Goal: Task Accomplishment & Management: Manage account settings

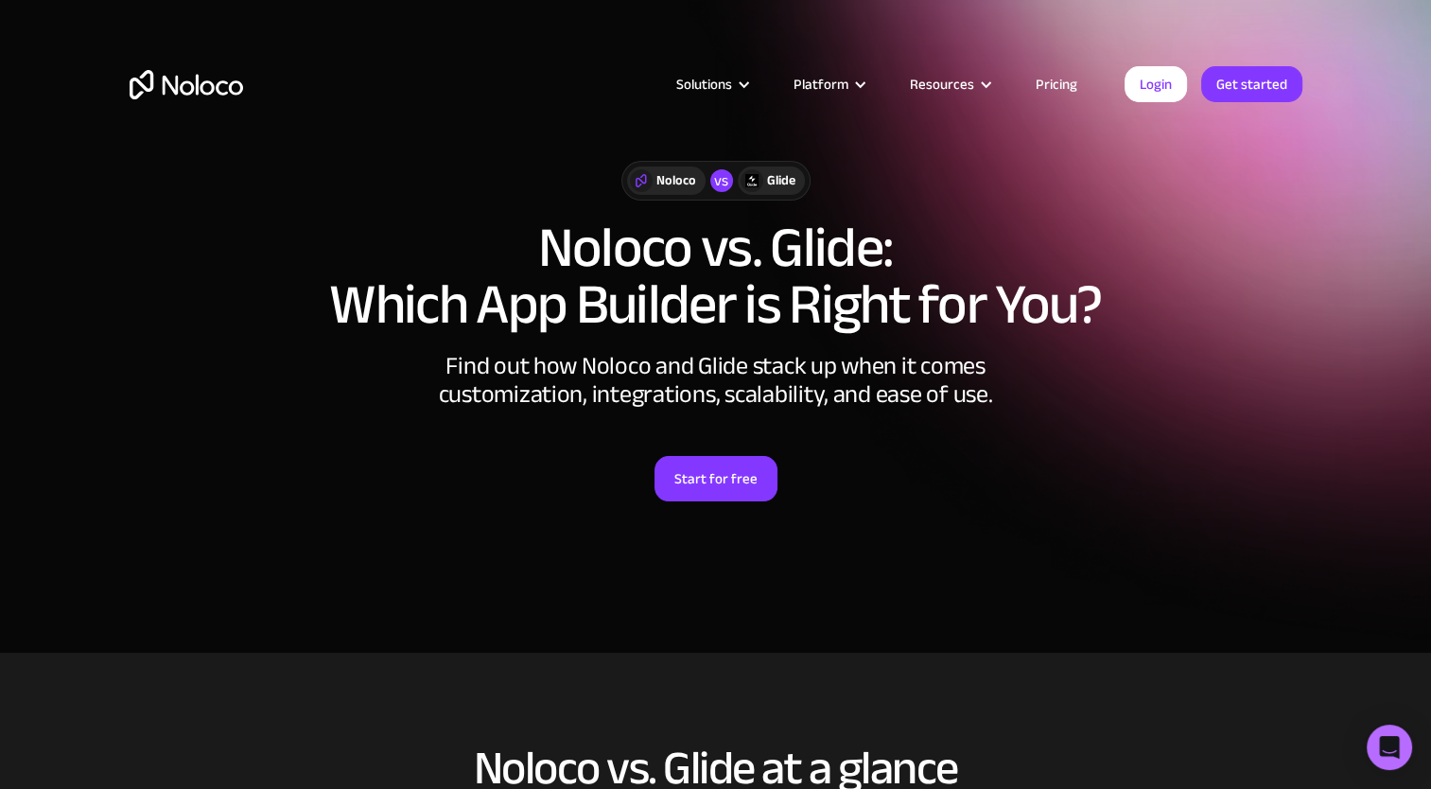
click at [788, 183] on div "Glide" at bounding box center [781, 180] width 28 height 21
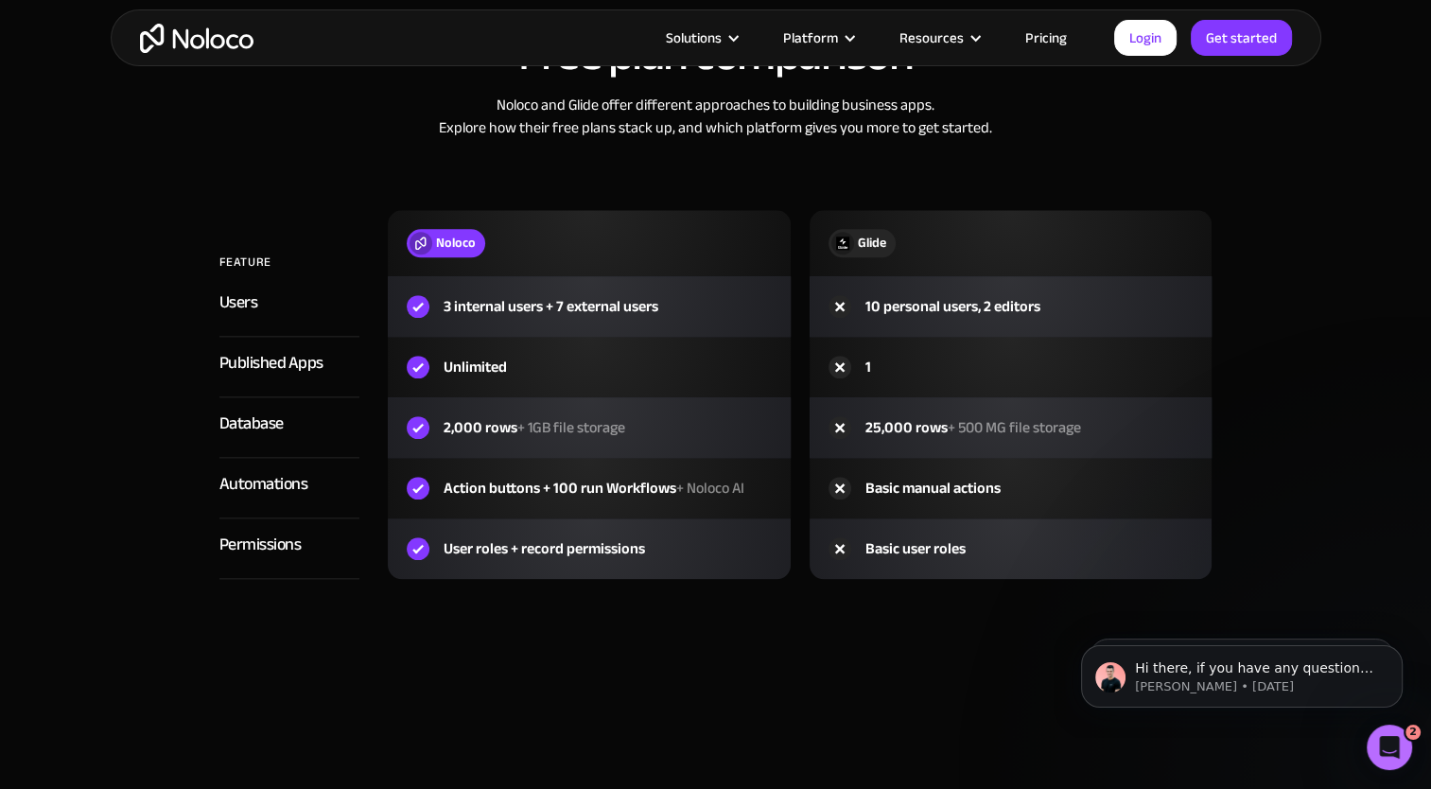
scroll to position [2089, 0]
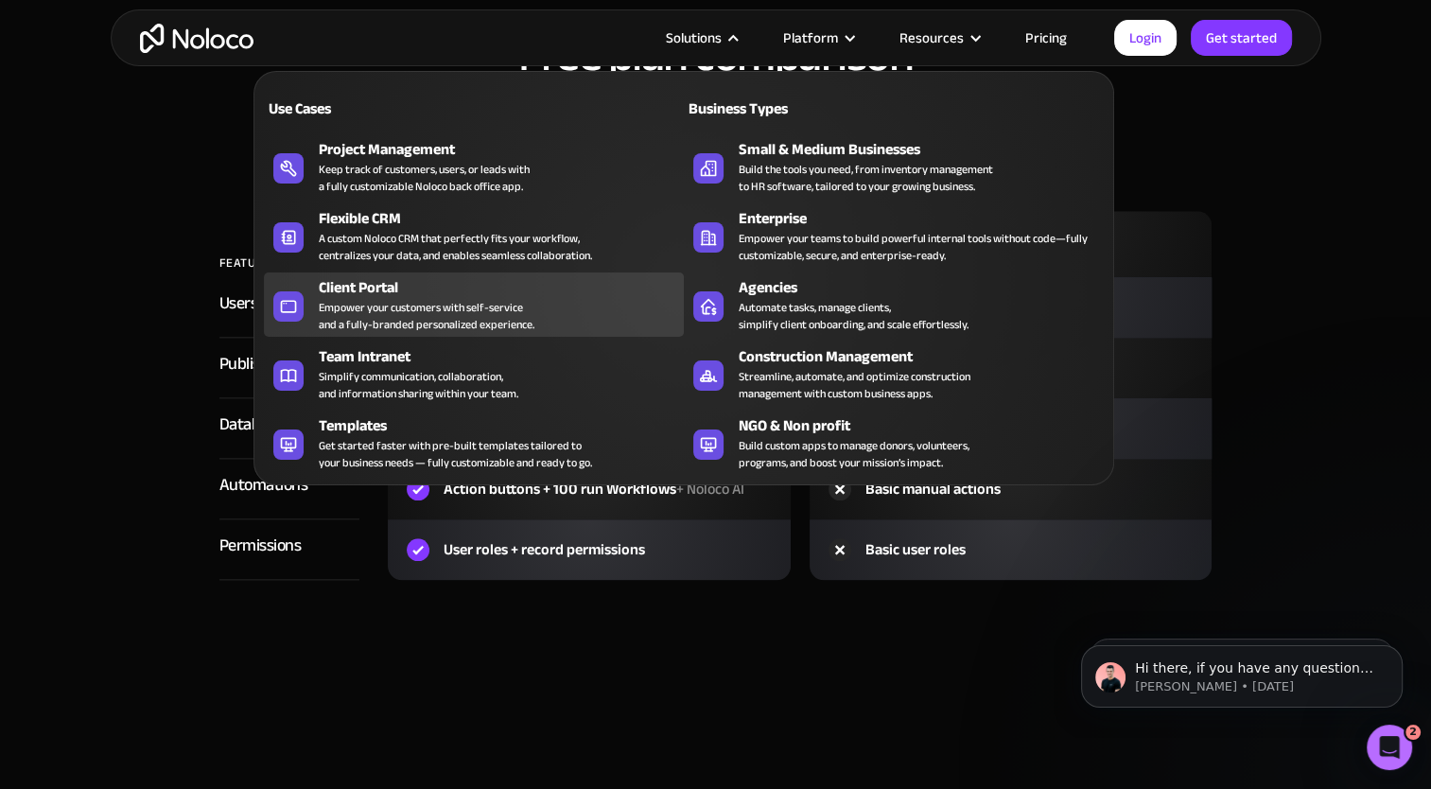
click at [376, 308] on div "Empower your customers with self-service and a fully-branded personalized exper…" at bounding box center [427, 316] width 216 height 34
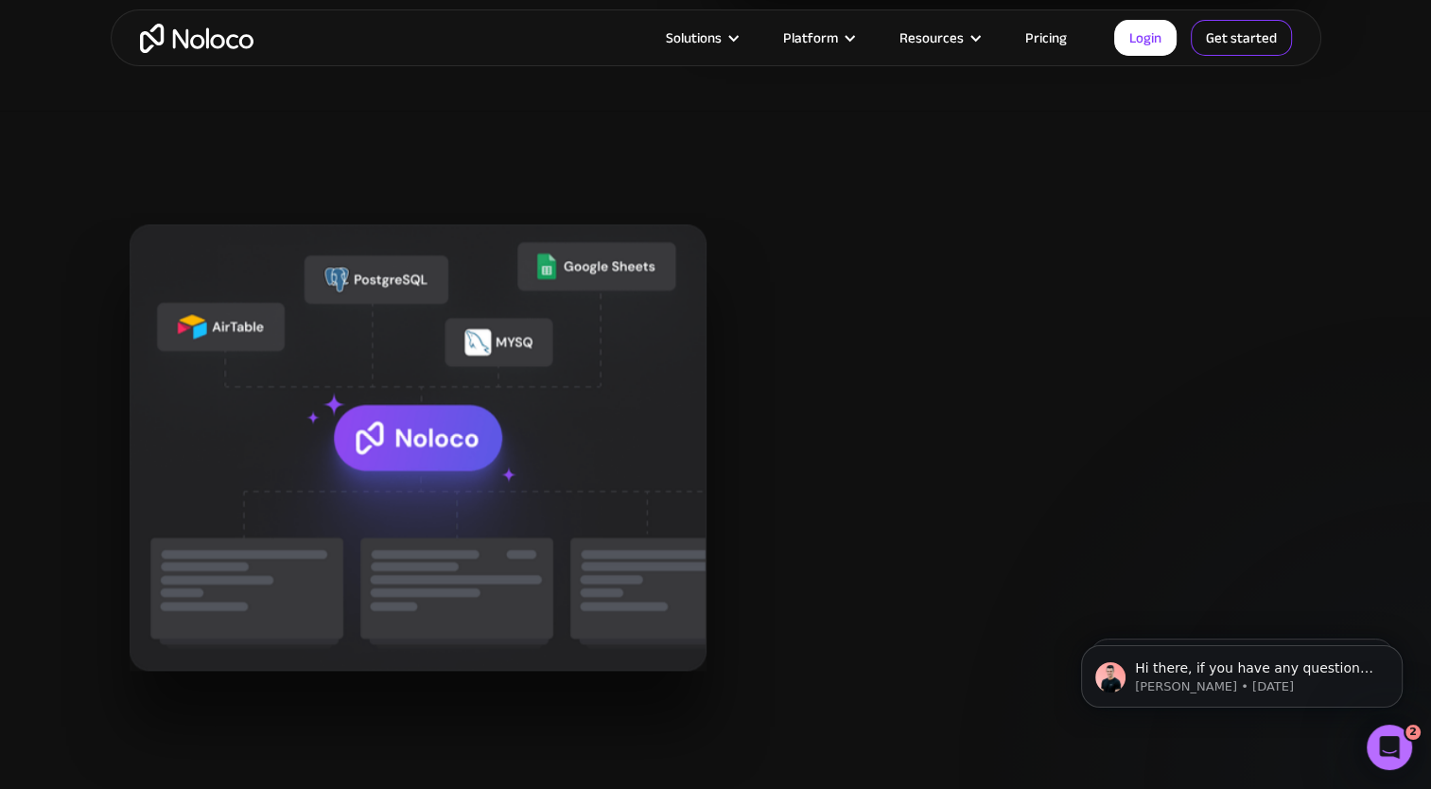
scroll to position [2194, 0]
click at [1129, 47] on link "Login" at bounding box center [1145, 38] width 62 height 36
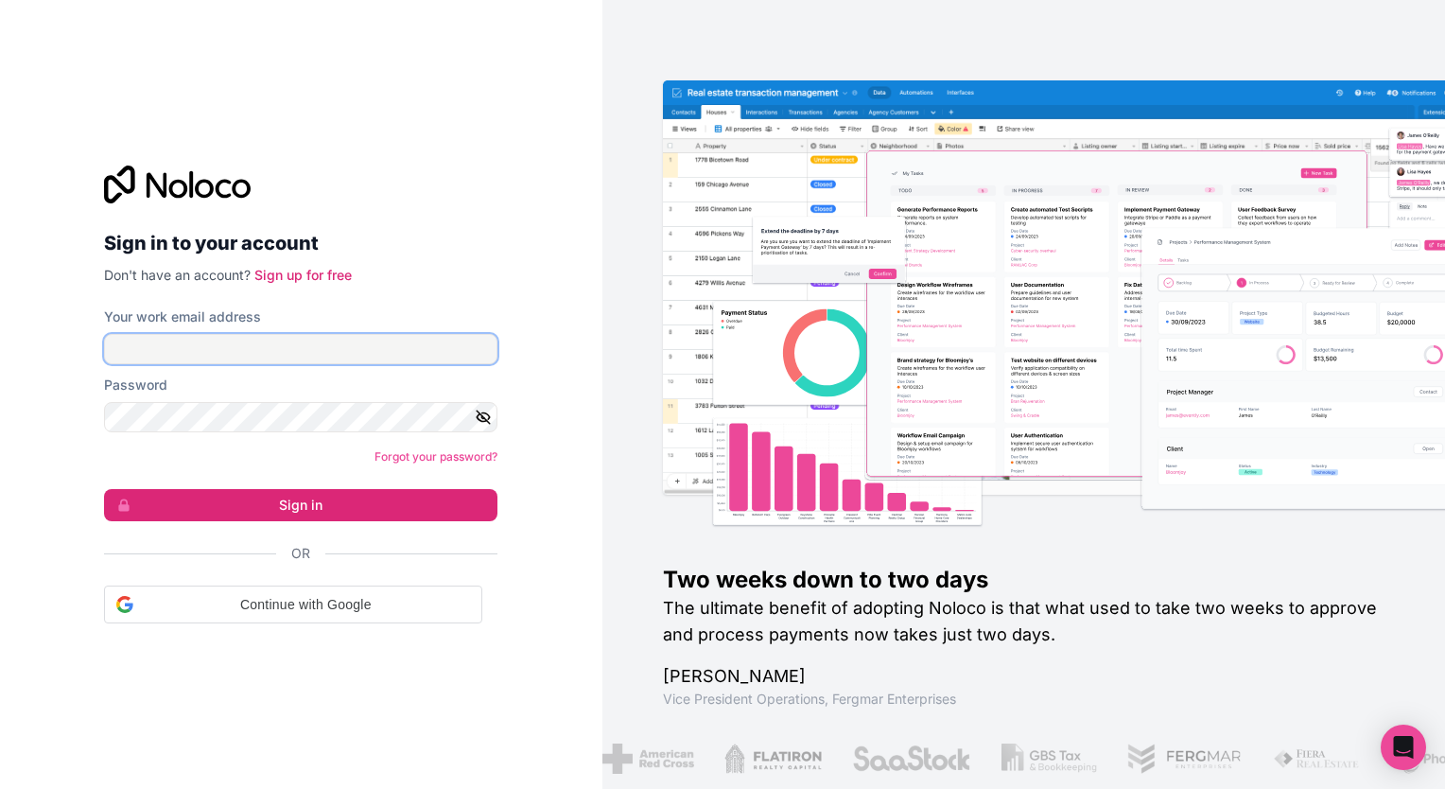
type input "josh@aisyst.ai"
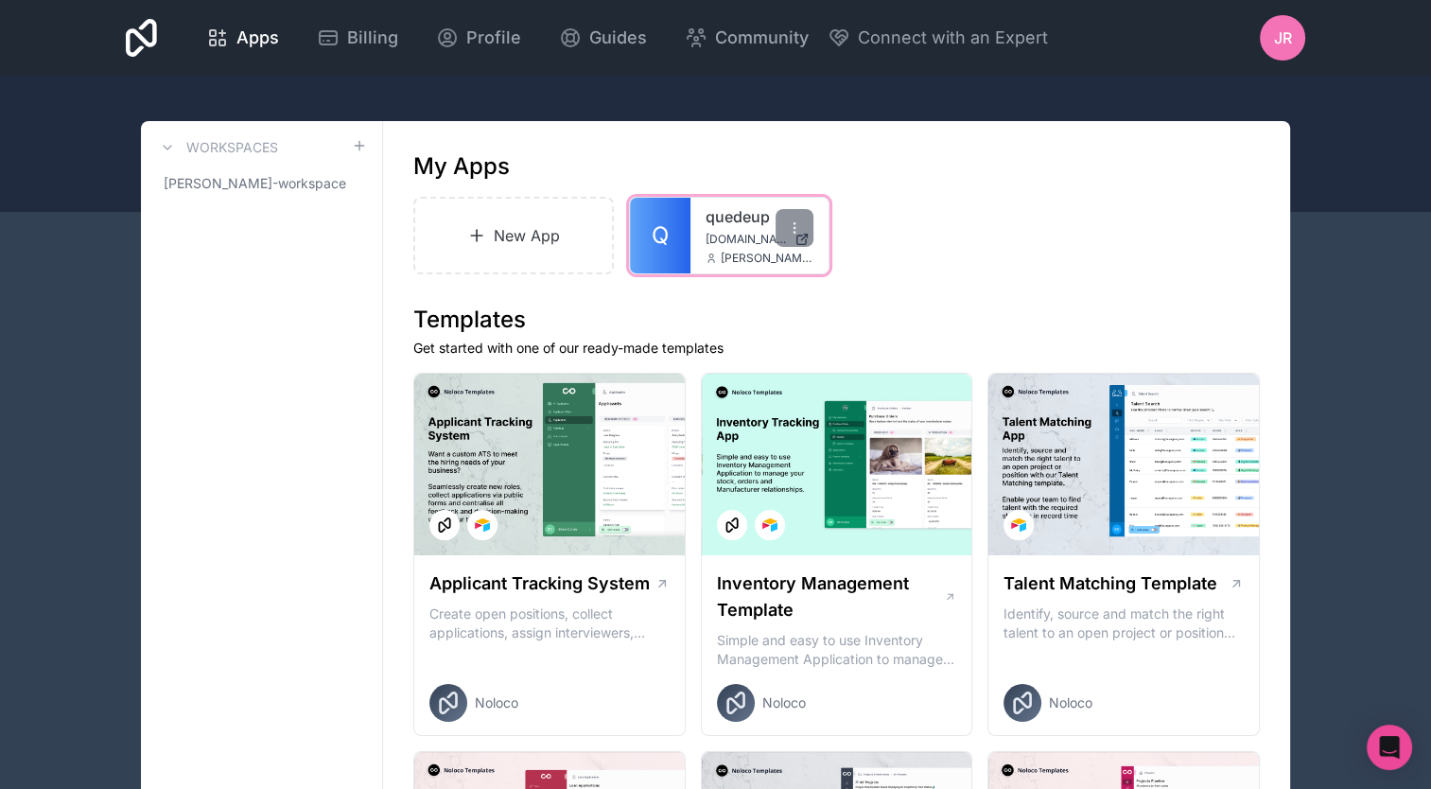
click at [693, 236] on div "quedeup quedeup.noloco.co josh@aisyst.ai" at bounding box center [759, 236] width 138 height 76
click at [719, 215] on link "quedeup" at bounding box center [759, 216] width 108 height 23
